Goal: Transaction & Acquisition: Purchase product/service

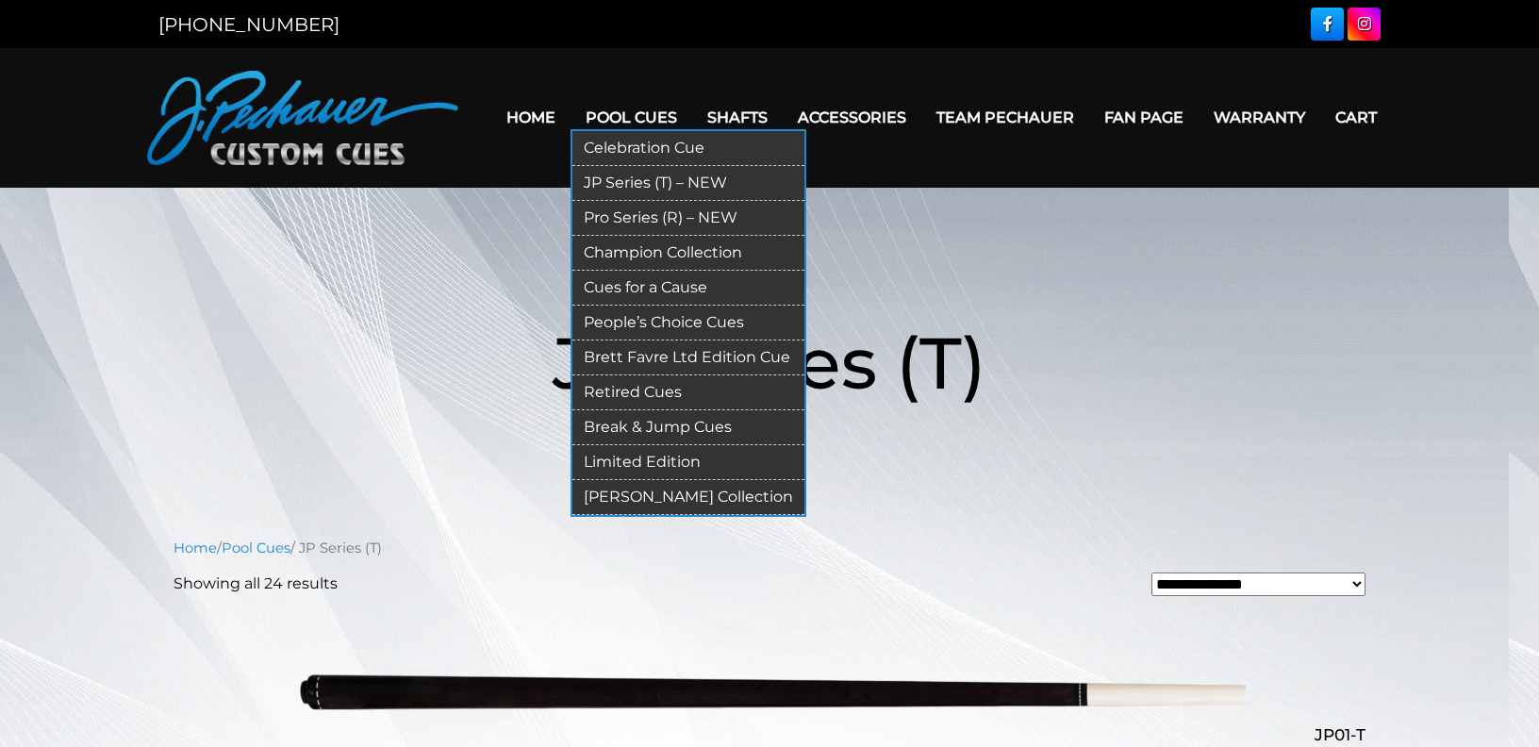
click at [612, 251] on link "Champion Collection" at bounding box center [688, 253] width 232 height 35
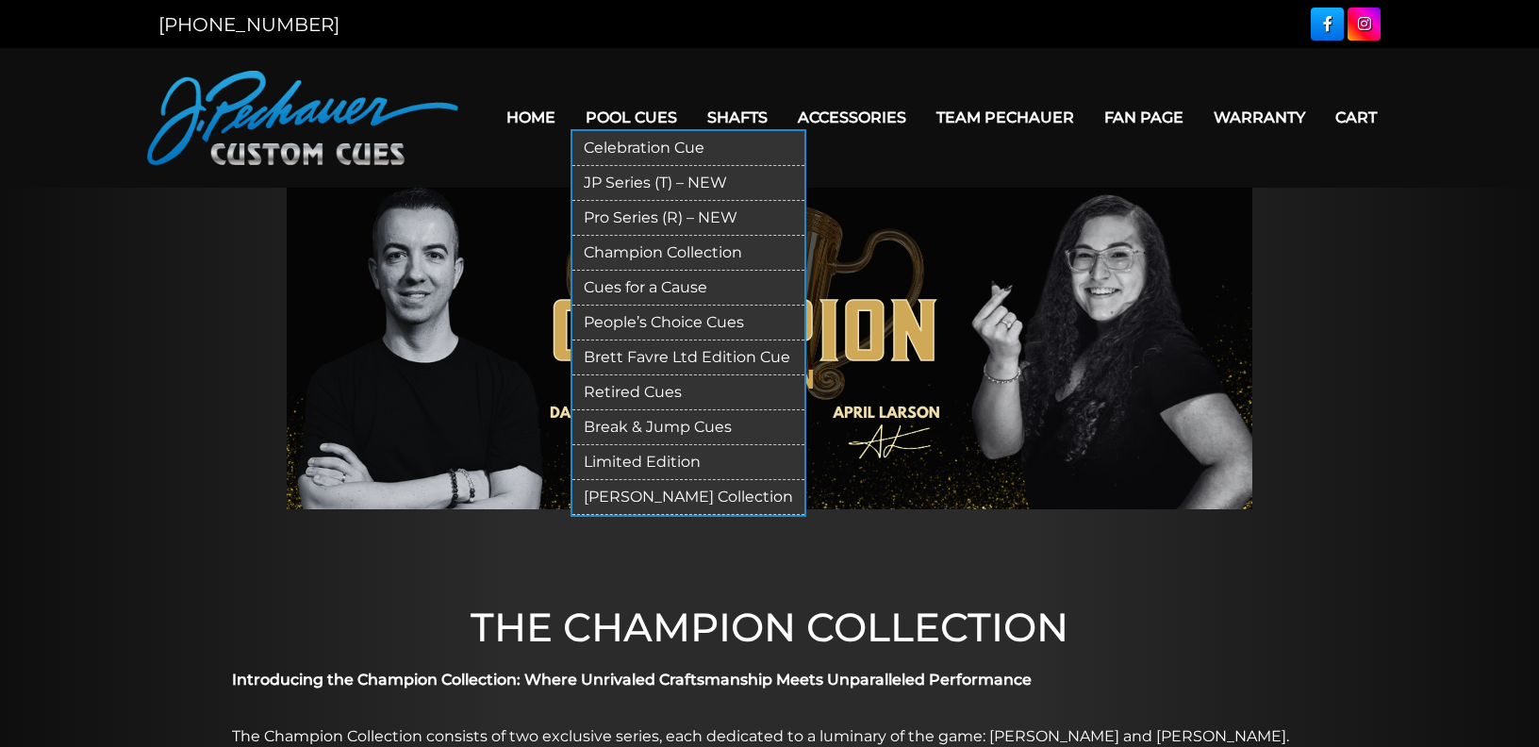
click at [617, 212] on link "Pro Series (R) – NEW" at bounding box center [688, 218] width 232 height 35
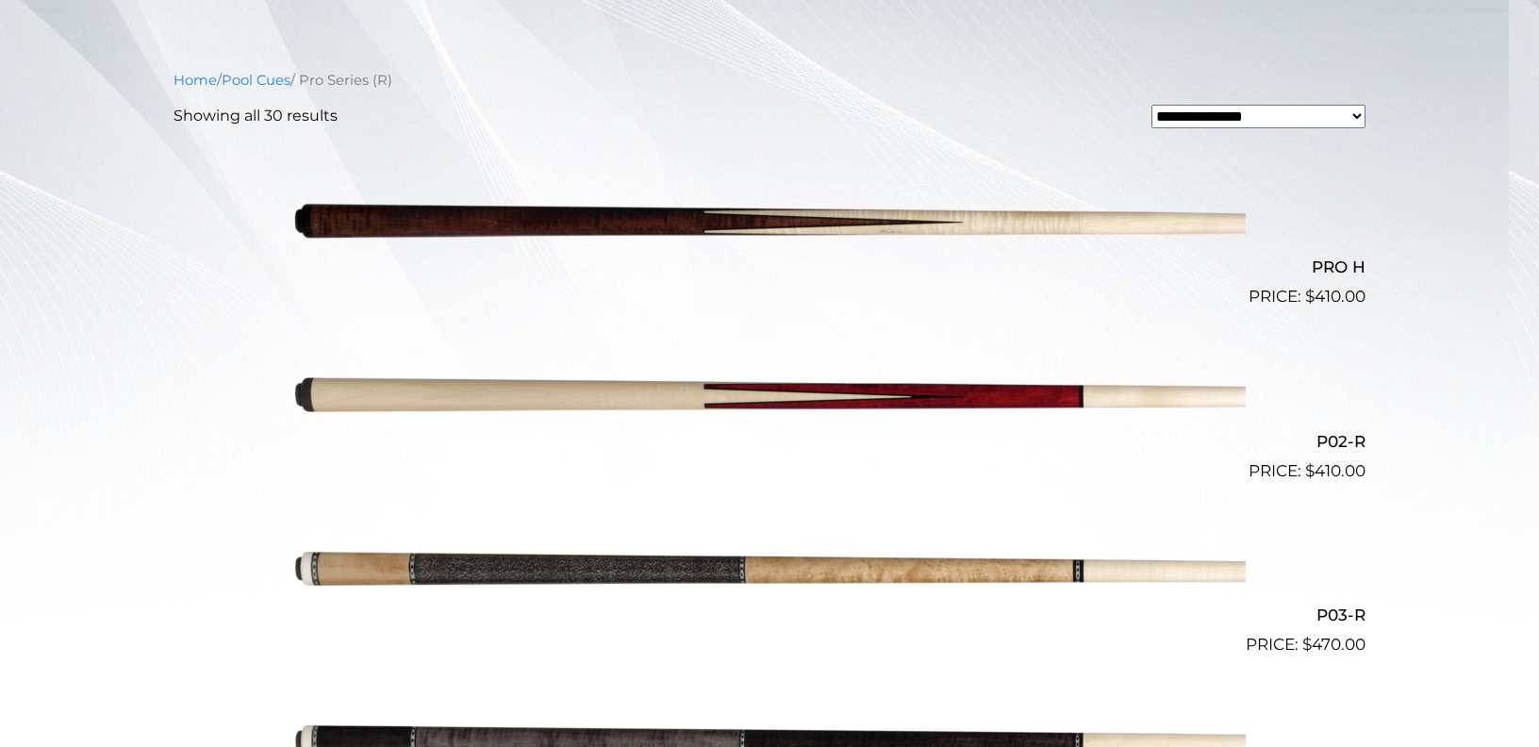
scroll to position [605, 0]
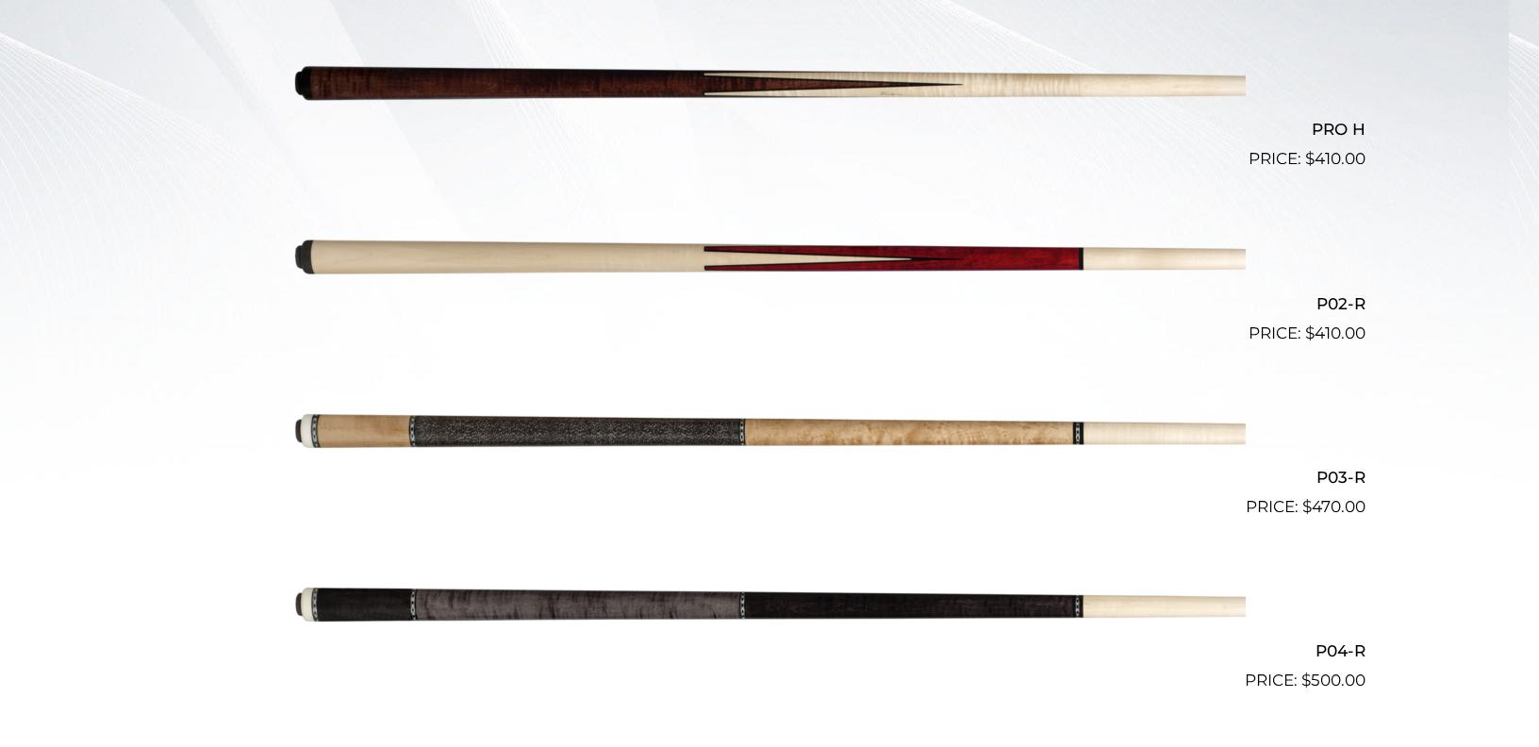
click at [768, 80] on img at bounding box center [769, 85] width 952 height 158
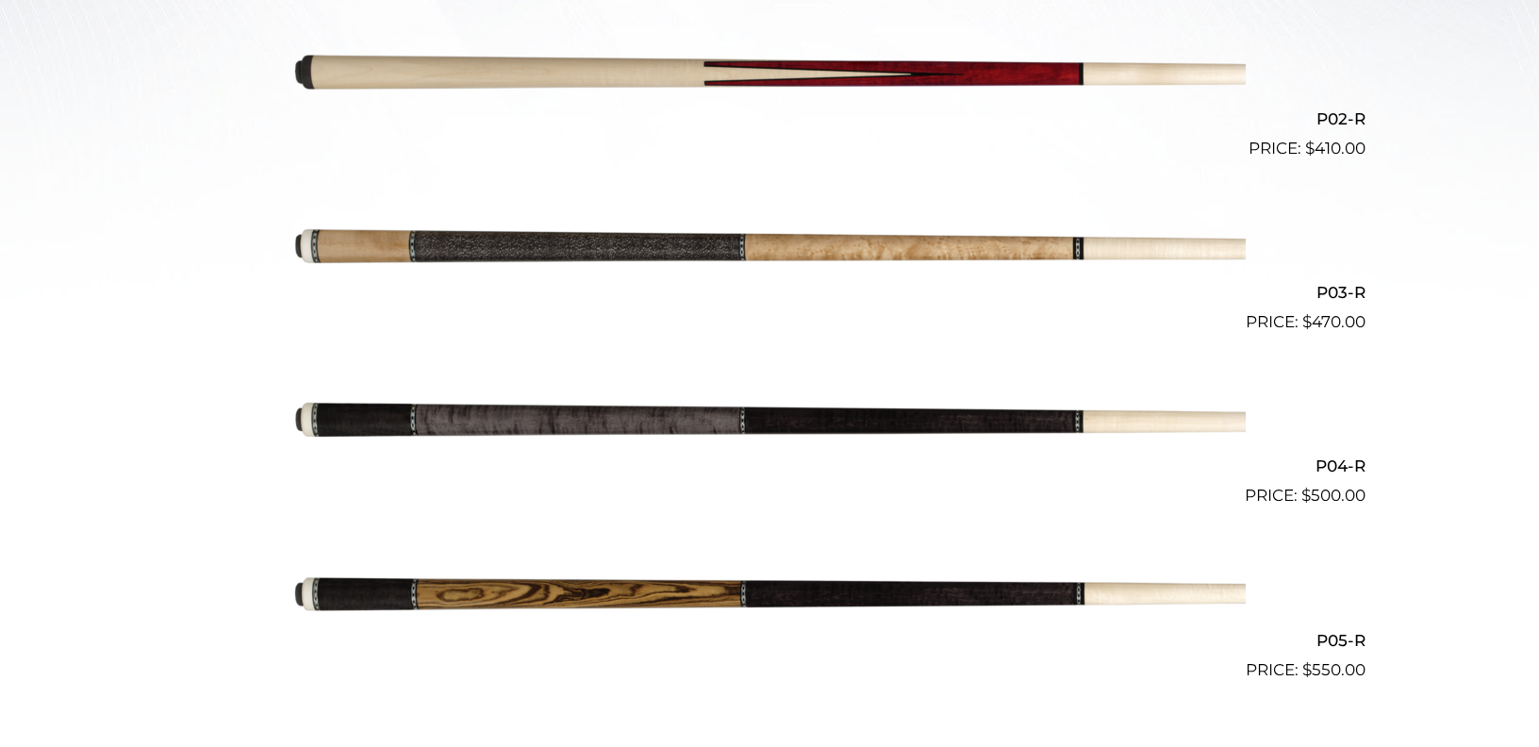
scroll to position [807, 0]
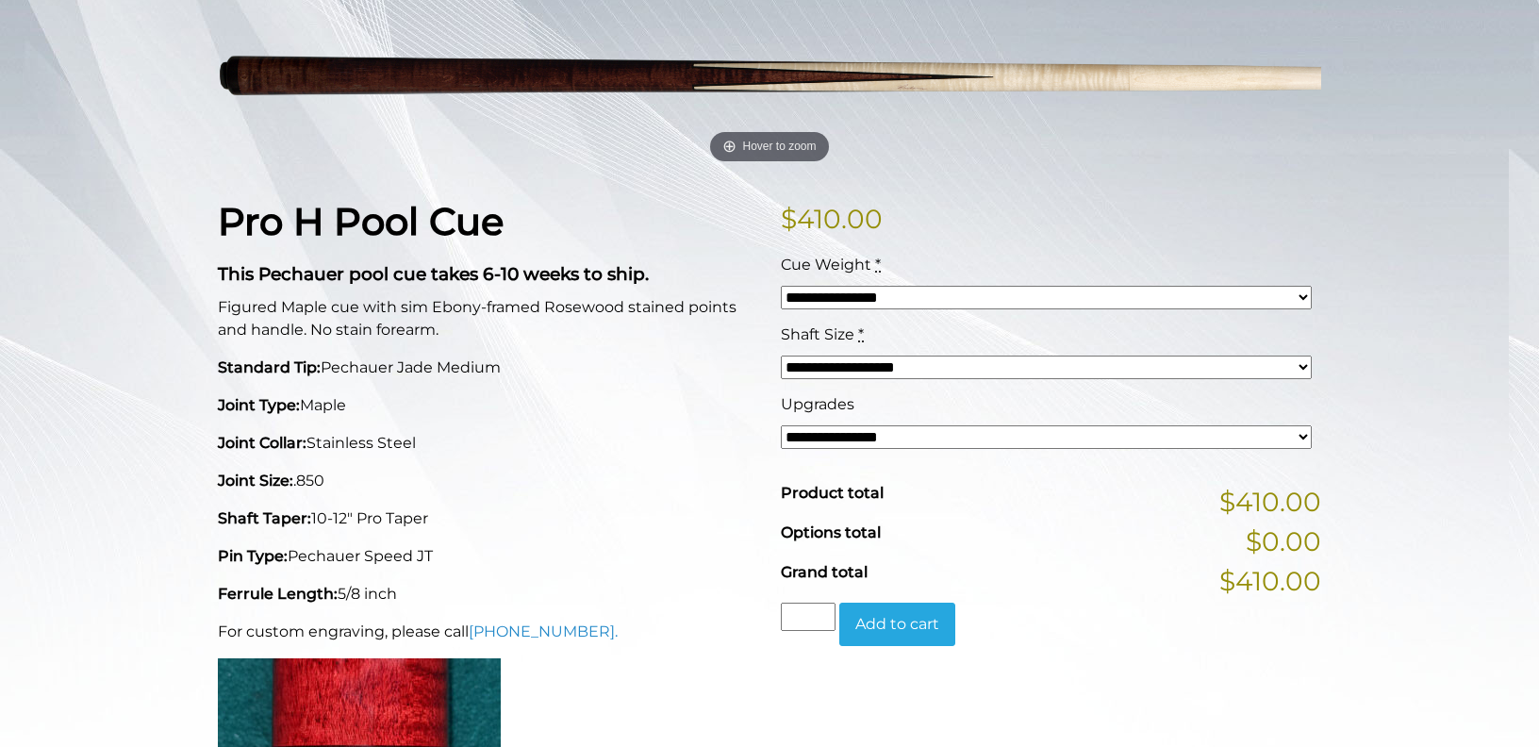
scroll to position [202, 0]
